Goal: Task Accomplishment & Management: Use online tool/utility

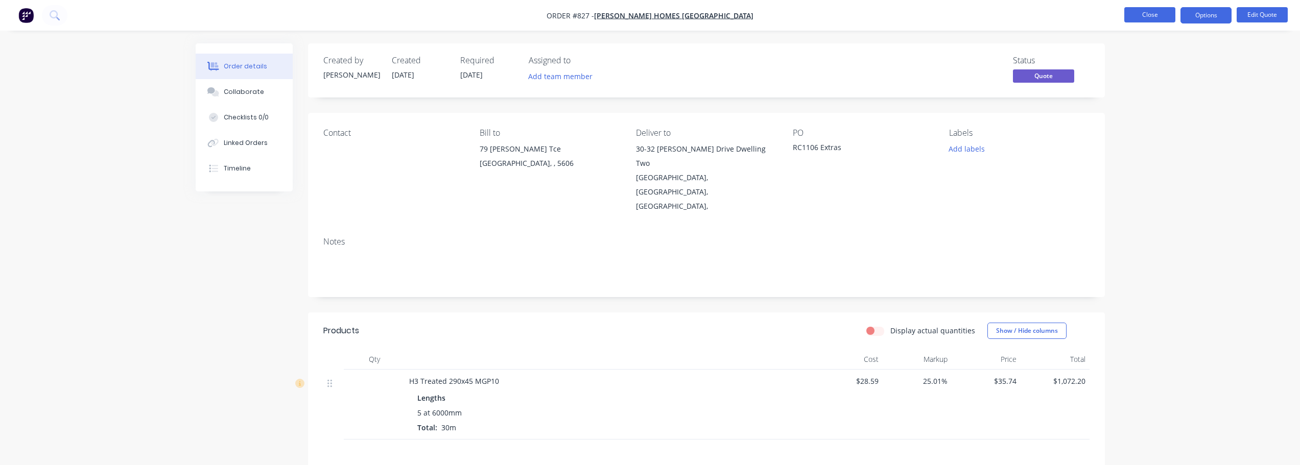
click at [1151, 13] on button "Close" at bounding box center [1149, 14] width 51 height 15
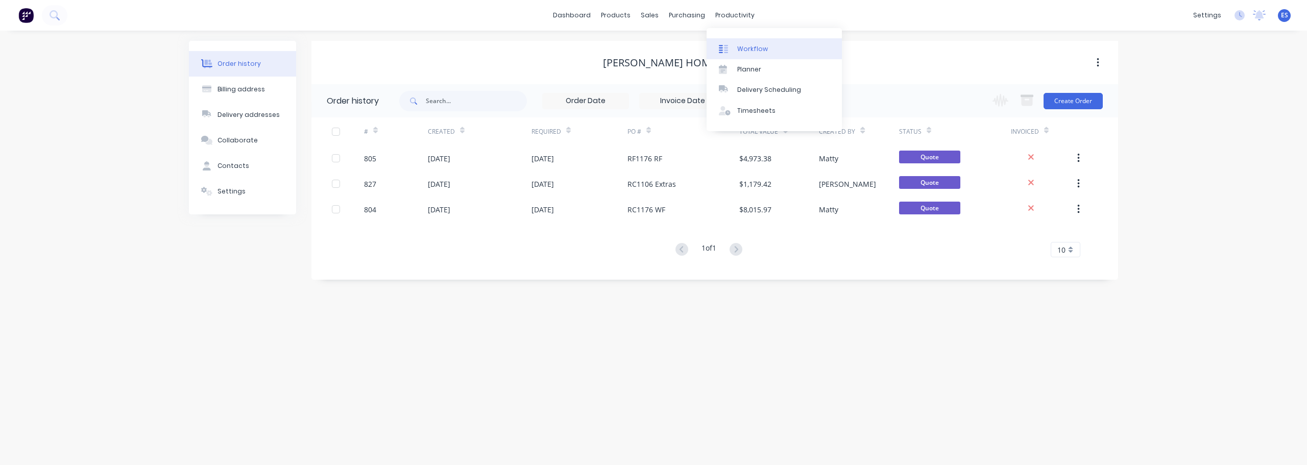
click at [755, 44] on div "Workflow" at bounding box center [752, 48] width 31 height 9
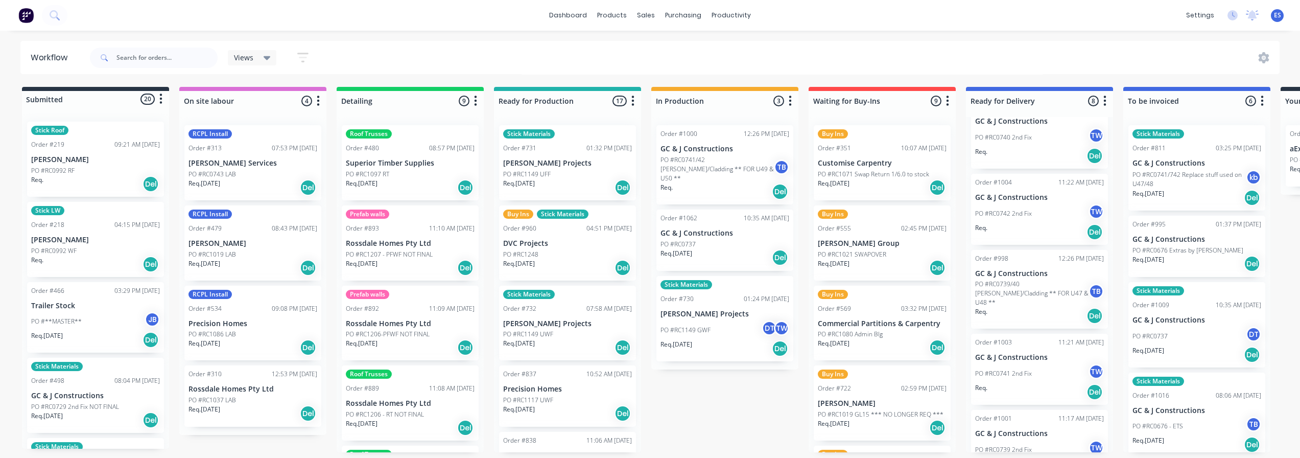
scroll to position [51, 0]
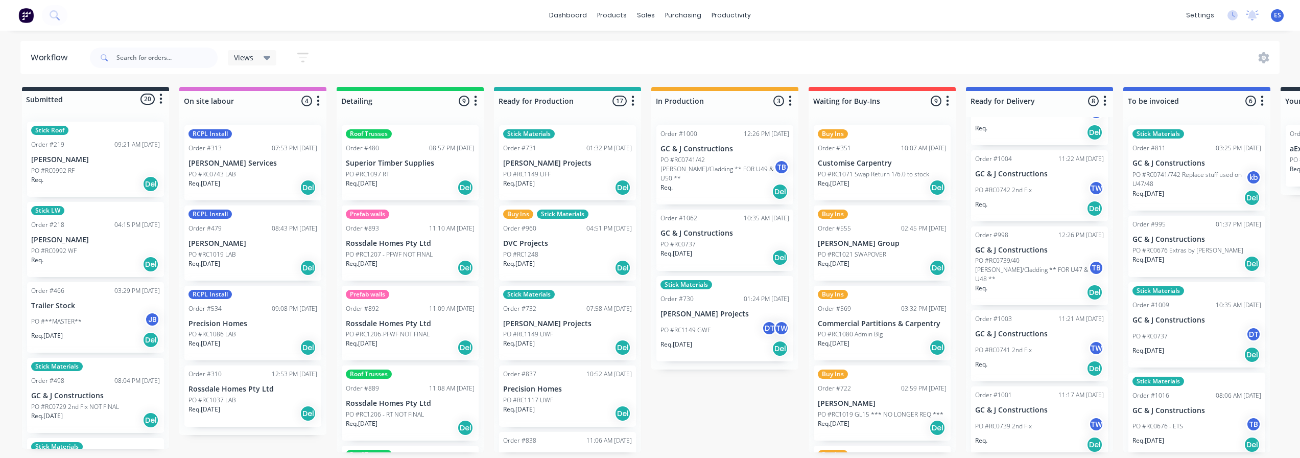
click at [1039, 283] on div "Req. Del" at bounding box center [1039, 291] width 129 height 17
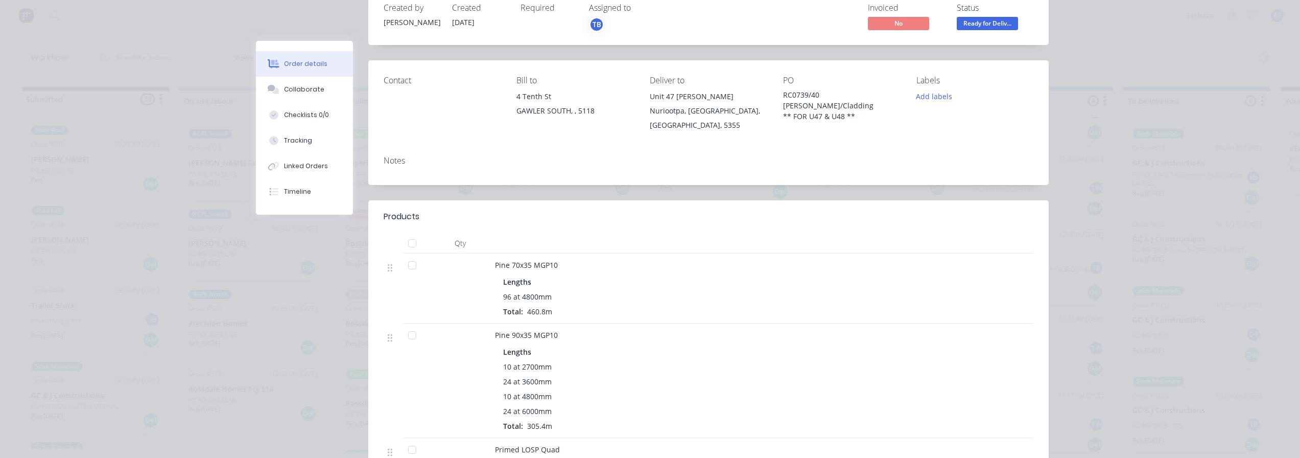
scroll to position [0, 0]
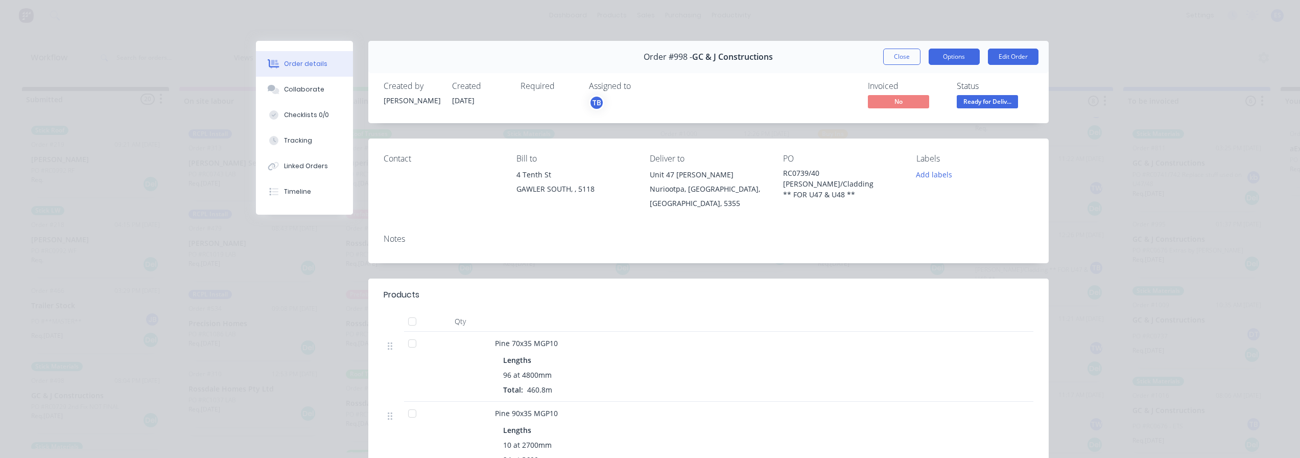
click at [961, 57] on button "Options" at bounding box center [953, 57] width 51 height 16
click at [948, 124] on div "Delivery Docket" at bounding box center [925, 123] width 89 height 15
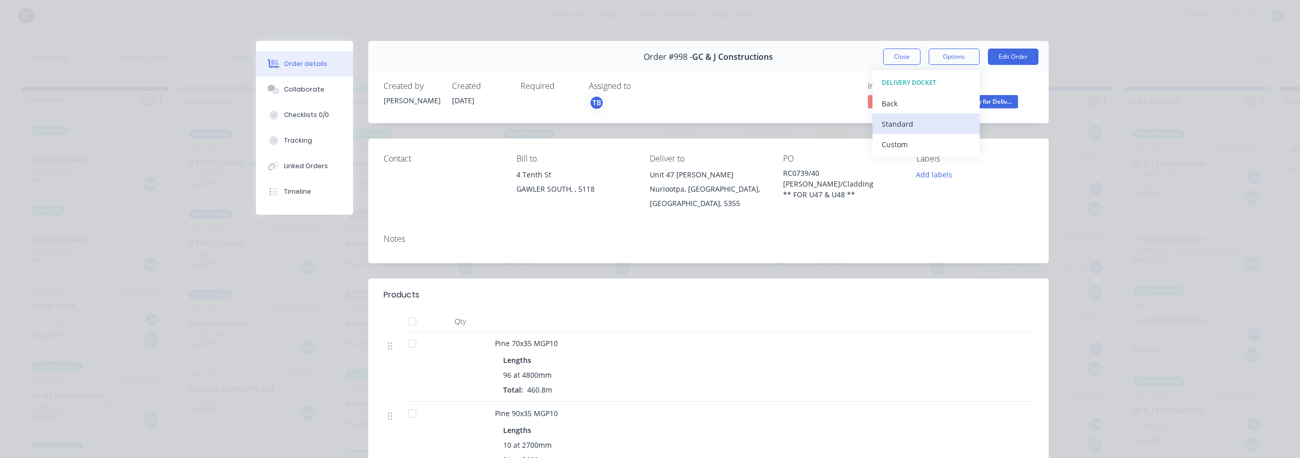
click at [942, 126] on div "Standard" at bounding box center [925, 123] width 89 height 15
click at [903, 50] on button "Close" at bounding box center [901, 57] width 37 height 16
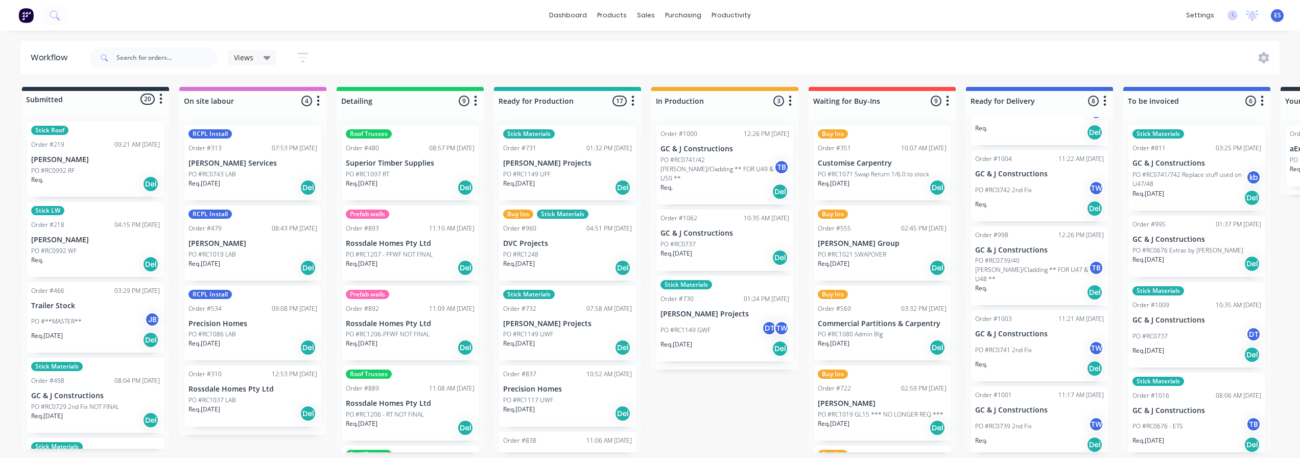
click at [708, 183] on div "Req. Del" at bounding box center [724, 191] width 129 height 17
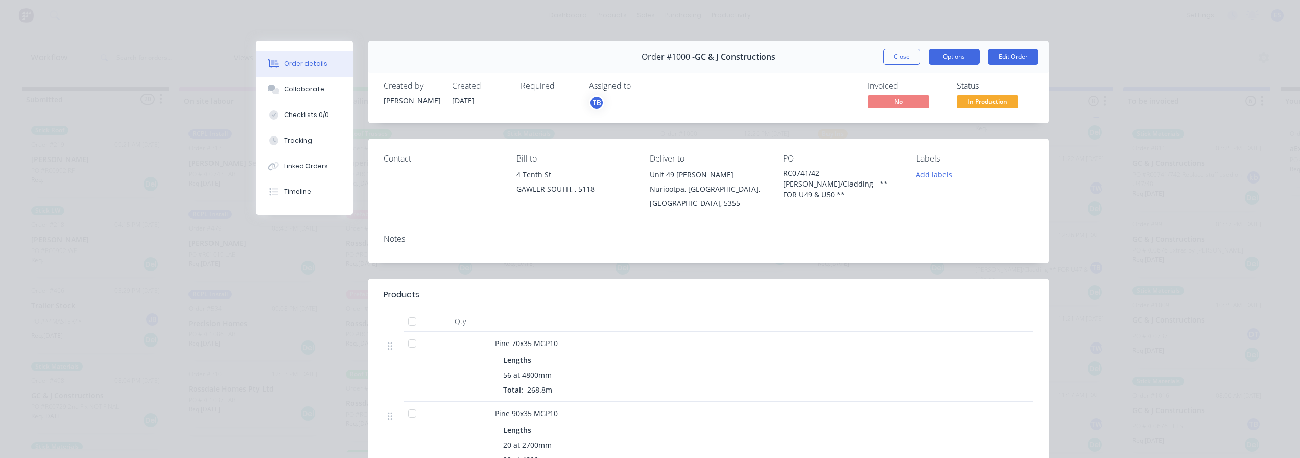
click at [944, 59] on button "Options" at bounding box center [953, 57] width 51 height 16
click at [923, 121] on div "Delivery Docket" at bounding box center [925, 123] width 89 height 15
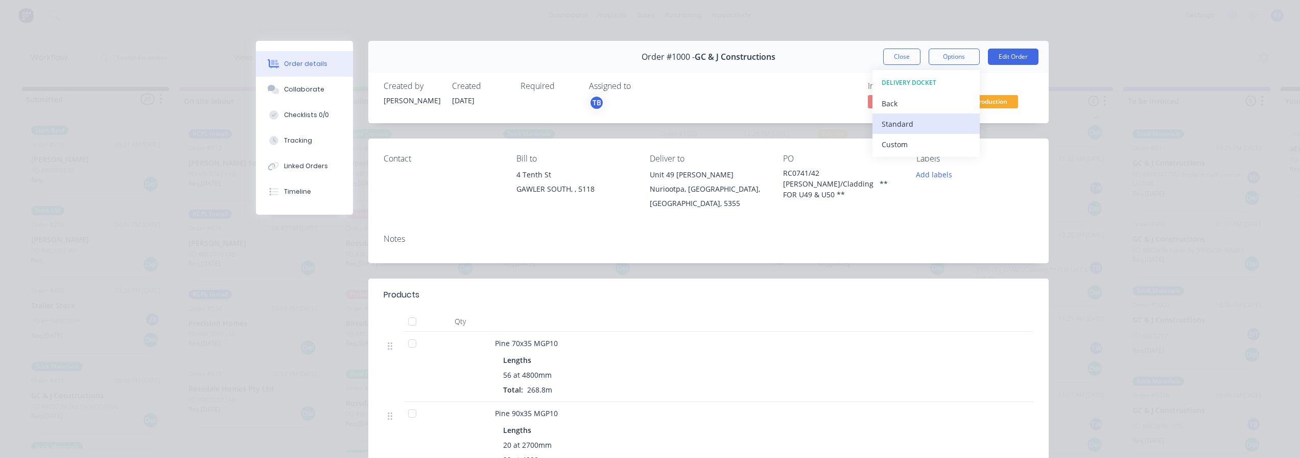
click at [904, 126] on div "Standard" at bounding box center [925, 123] width 89 height 15
